Goal: Check status: Check status

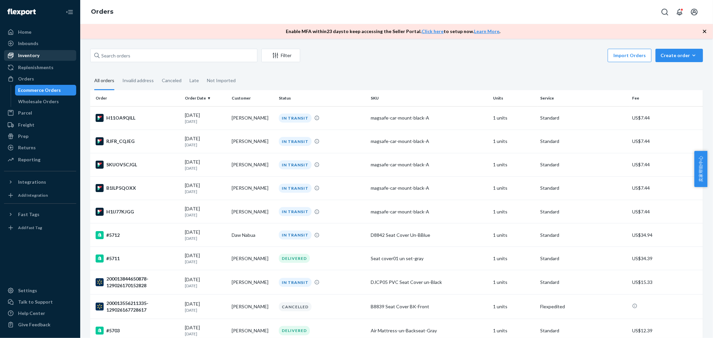
click at [28, 55] on div "Inventory" at bounding box center [28, 55] width 21 height 7
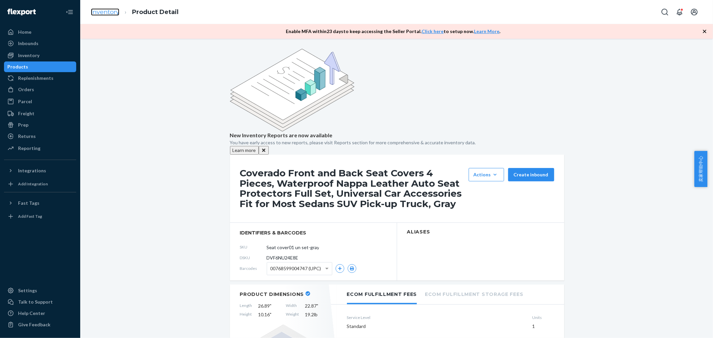
click at [112, 11] on link "Inventory" at bounding box center [105, 11] width 28 height 7
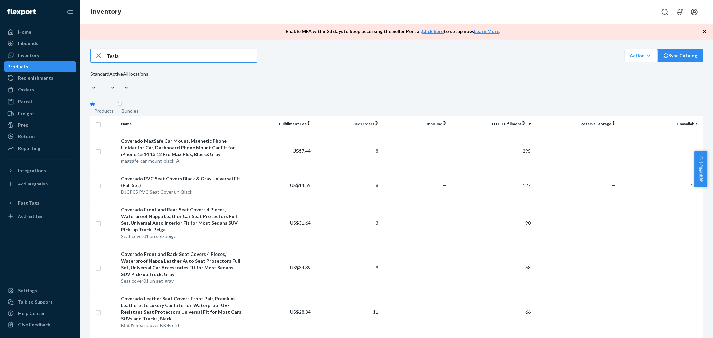
type input "Tesla"
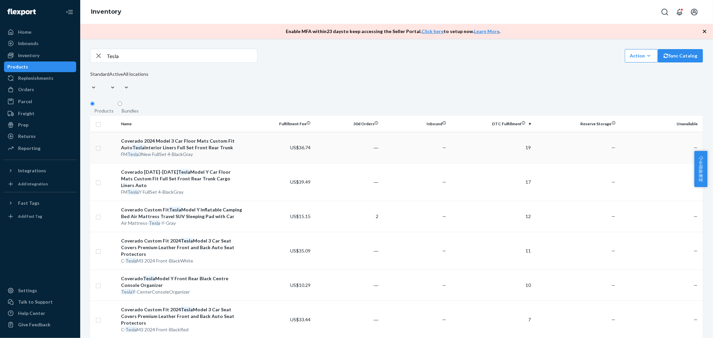
click at [267, 148] on td "US$36.74" at bounding box center [280, 147] width 68 height 31
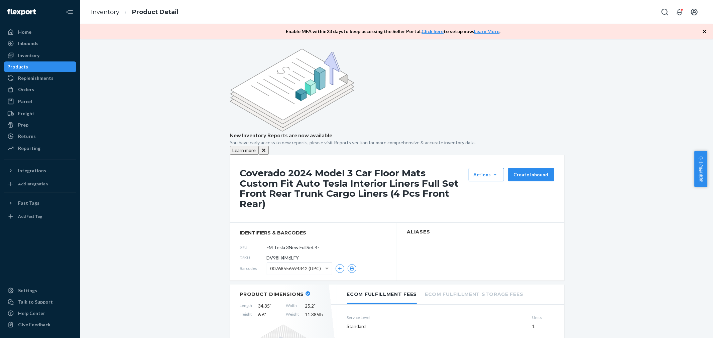
click at [444, 223] on section "Aliases" at bounding box center [480, 252] width 167 height 58
click at [476, 168] on button "Actions Hide Request removal" at bounding box center [485, 174] width 35 height 13
click at [439, 223] on section "Aliases" at bounding box center [480, 252] width 167 height 58
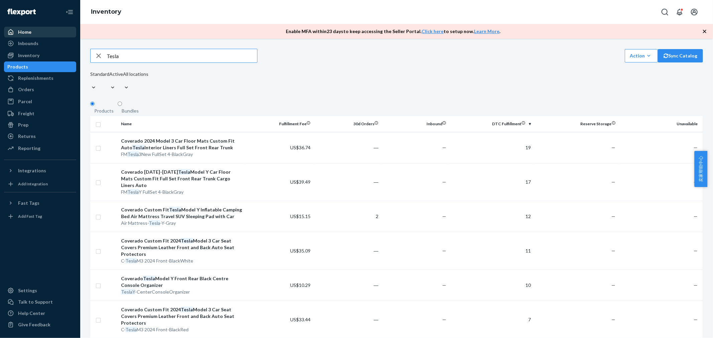
click at [45, 31] on div "Home" at bounding box center [40, 31] width 71 height 9
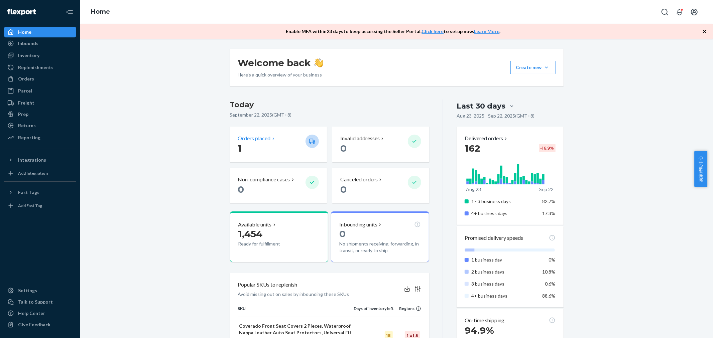
click at [252, 138] on p "Orders placed" at bounding box center [254, 139] width 33 height 8
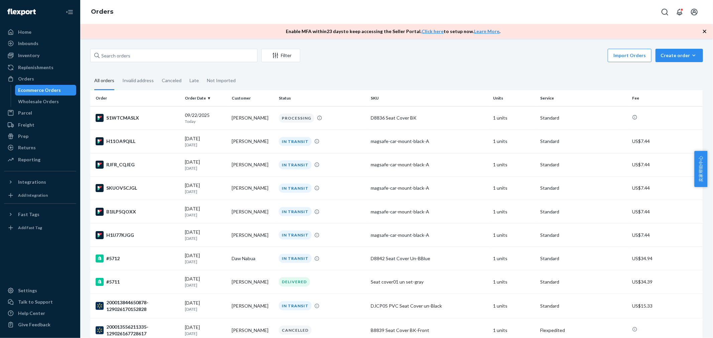
drag, startPoint x: 29, startPoint y: 33, endPoint x: 82, endPoint y: 42, distance: 54.0
click at [29, 33] on div "Home" at bounding box center [24, 32] width 13 height 7
